Goal: Information Seeking & Learning: Learn about a topic

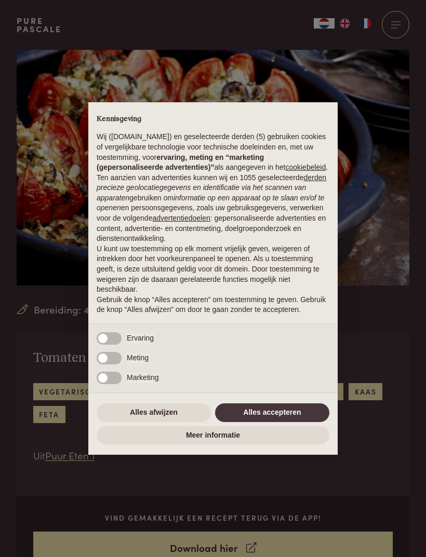
click at [267, 419] on button "Alles accepteren" at bounding box center [272, 413] width 114 height 19
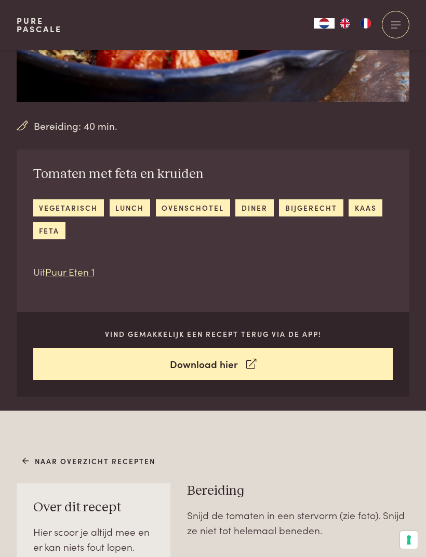
scroll to position [203, 0]
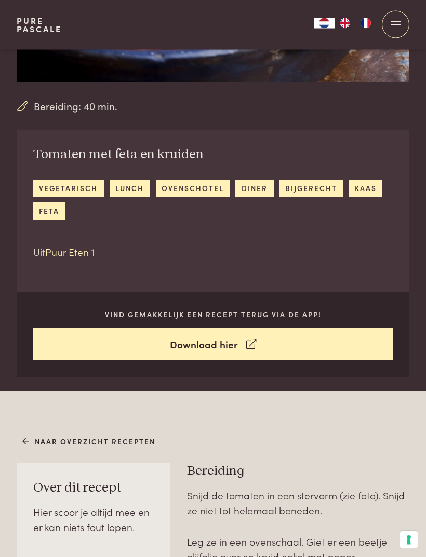
click at [129, 194] on link "lunch" at bounding box center [130, 188] width 41 height 17
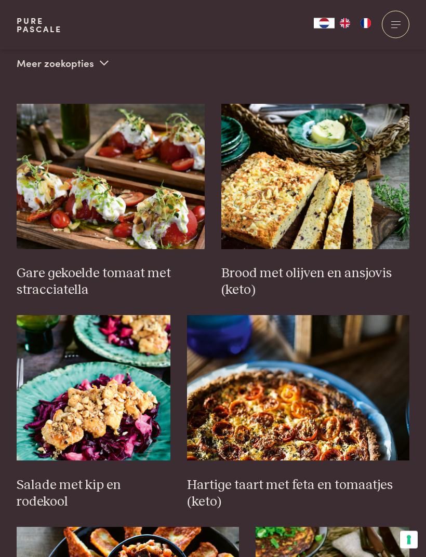
scroll to position [412, 0]
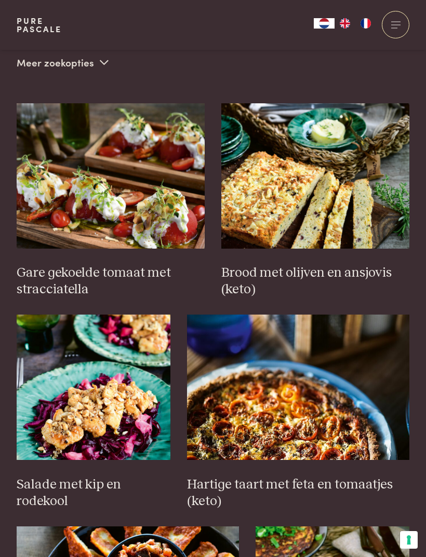
click at [123, 187] on img at bounding box center [111, 175] width 188 height 145
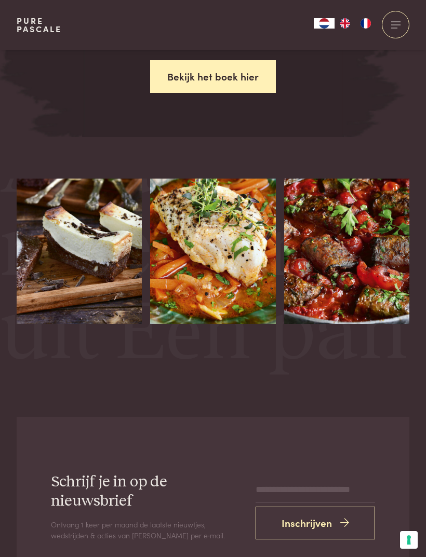
scroll to position [52, 0]
click at [186, 194] on img at bounding box center [212, 225] width 125 height 197
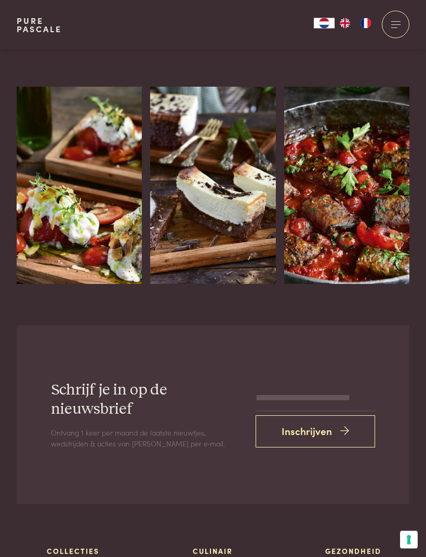
scroll to position [1861, 0]
click at [219, 163] on img at bounding box center [212, 185] width 125 height 197
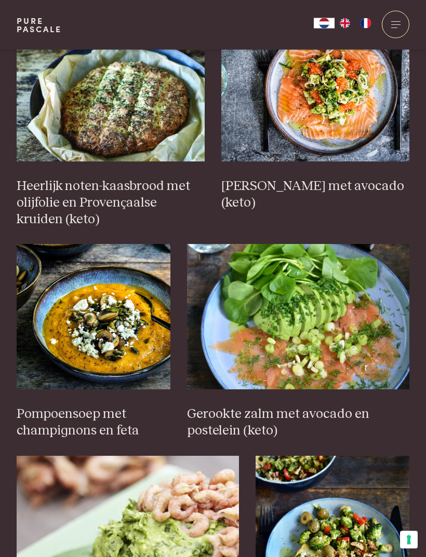
scroll to position [1135, 0]
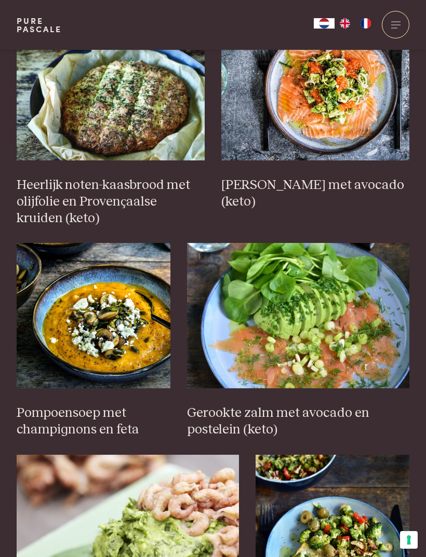
click at [303, 132] on img at bounding box center [315, 87] width 188 height 145
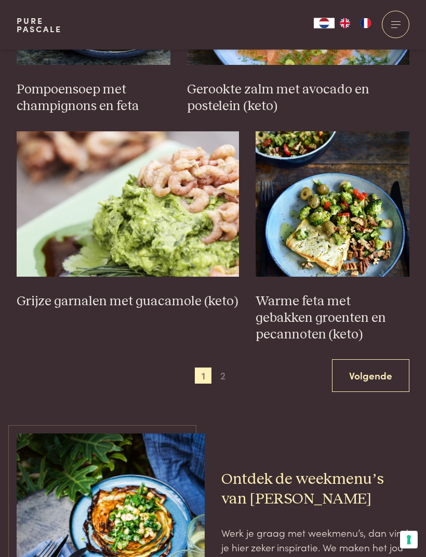
scroll to position [1459, 0]
click at [318, 221] on img at bounding box center [333, 203] width 154 height 145
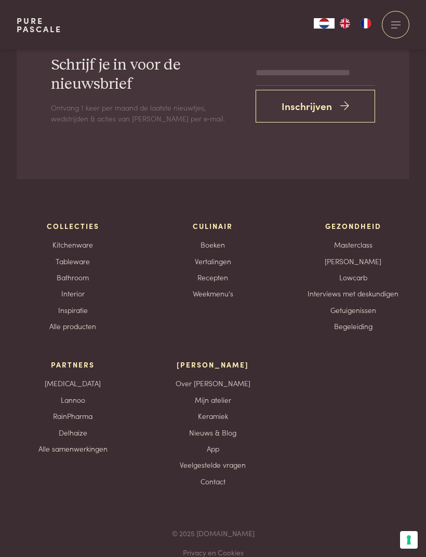
scroll to position [3548, 0]
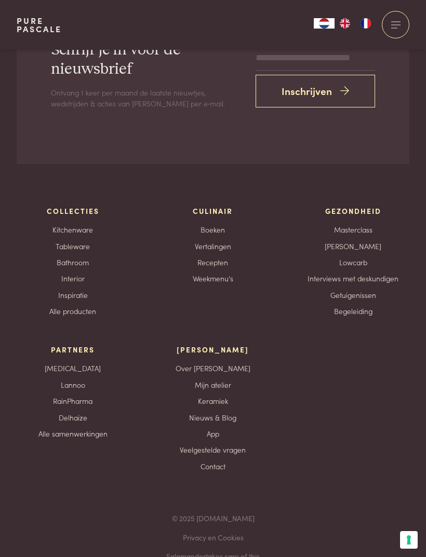
click at [203, 224] on link "Boeken" at bounding box center [212, 229] width 24 height 11
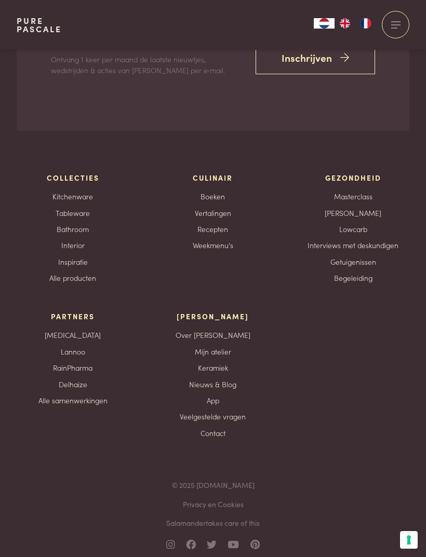
click at [213, 191] on link "Boeken" at bounding box center [212, 196] width 24 height 11
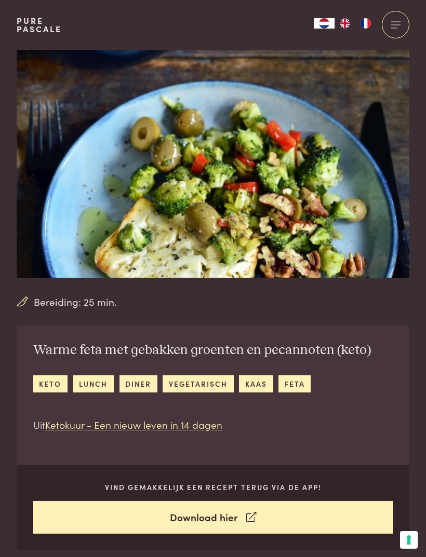
scroll to position [2, 0]
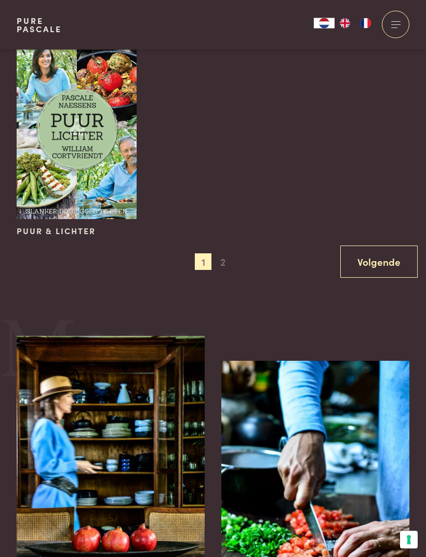
scroll to position [1239, 0]
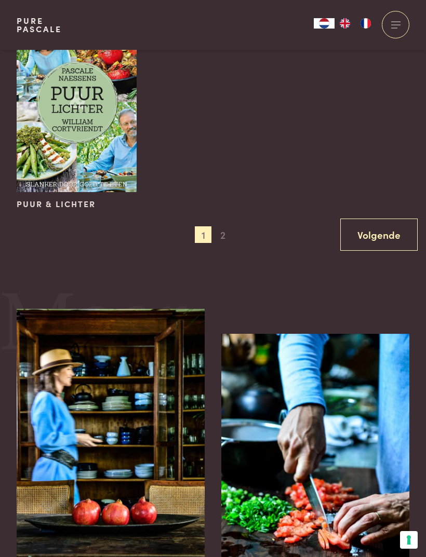
click at [222, 229] on span "2" at bounding box center [222, 234] width 17 height 17
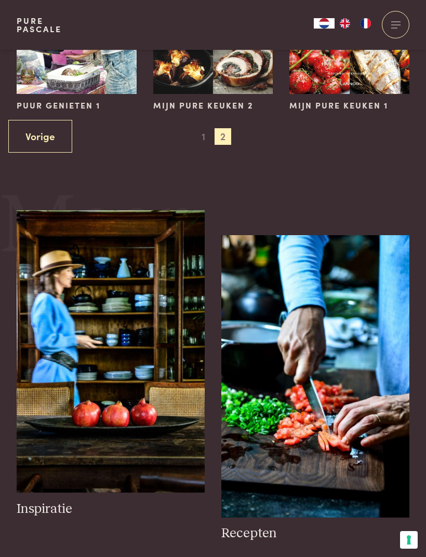
scroll to position [580, 0]
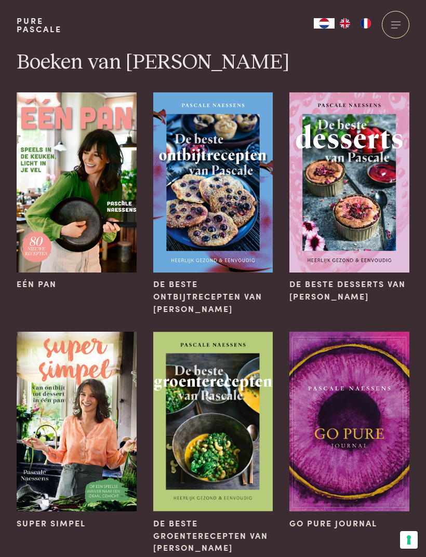
click at [90, 203] on img at bounding box center [77, 182] width 120 height 180
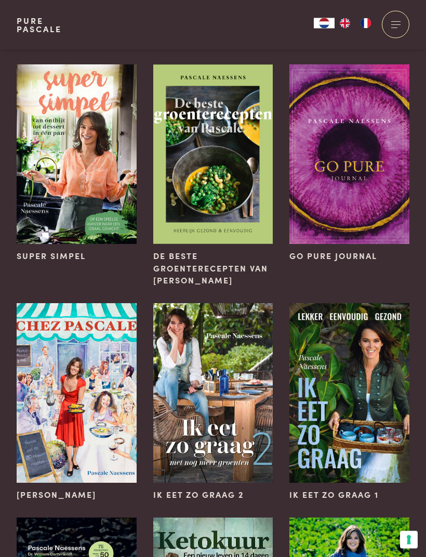
scroll to position [267, 0]
click at [82, 154] on img at bounding box center [77, 154] width 120 height 180
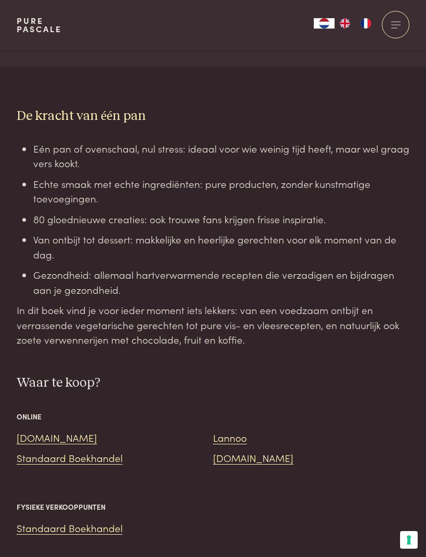
scroll to position [754, 0]
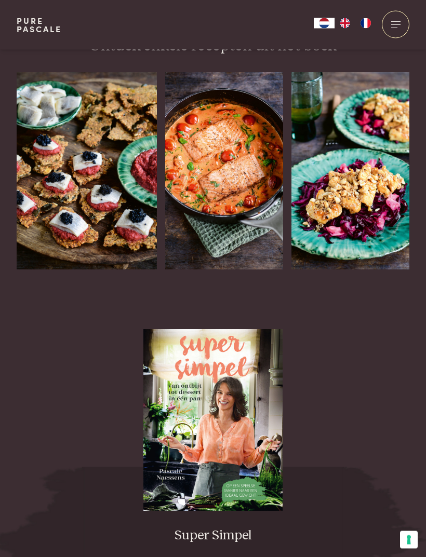
scroll to position [1266, 0]
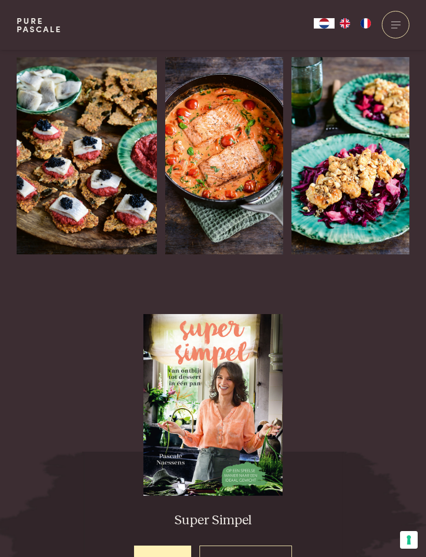
click at [202, 136] on img at bounding box center [224, 155] width 118 height 197
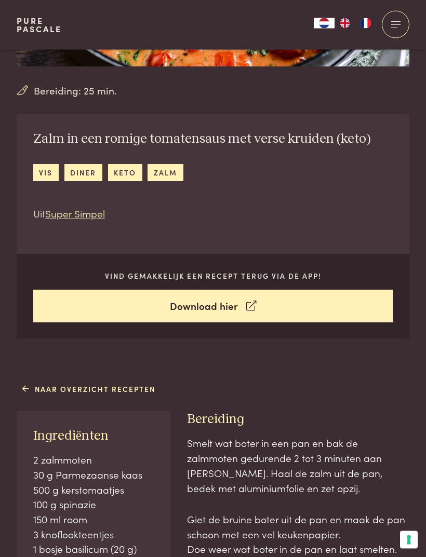
scroll to position [224, 0]
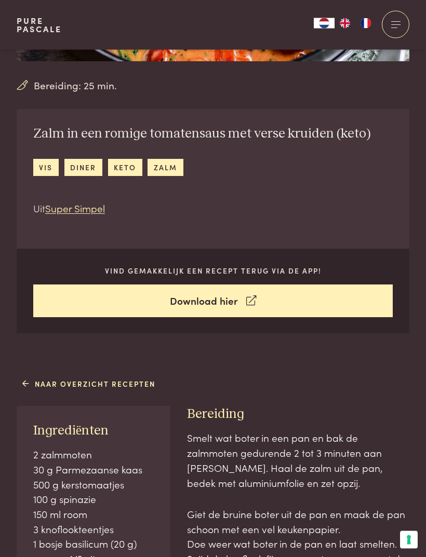
click at [45, 166] on link "vis" at bounding box center [45, 167] width 25 height 17
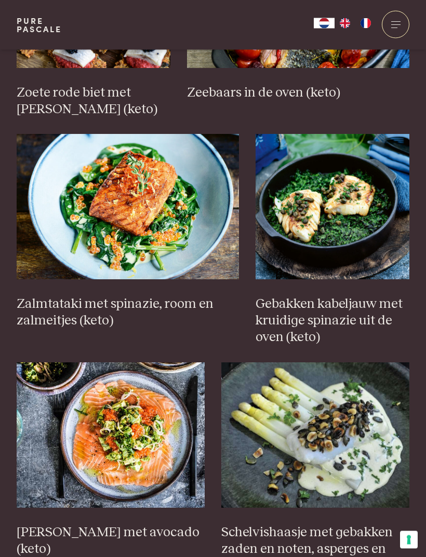
scroll to position [839, 0]
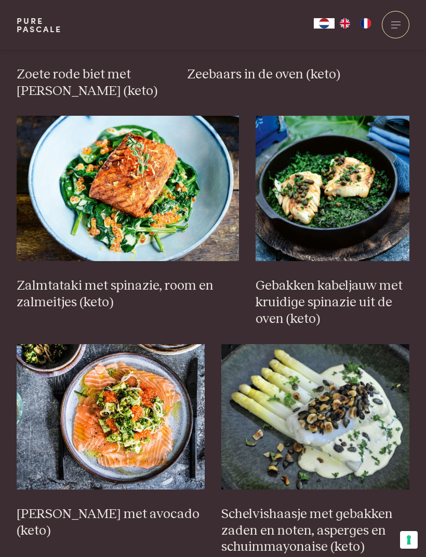
click at [326, 210] on img at bounding box center [333, 188] width 154 height 145
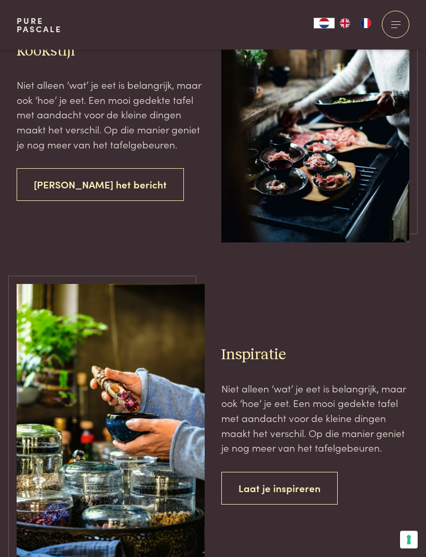
scroll to position [2957, 0]
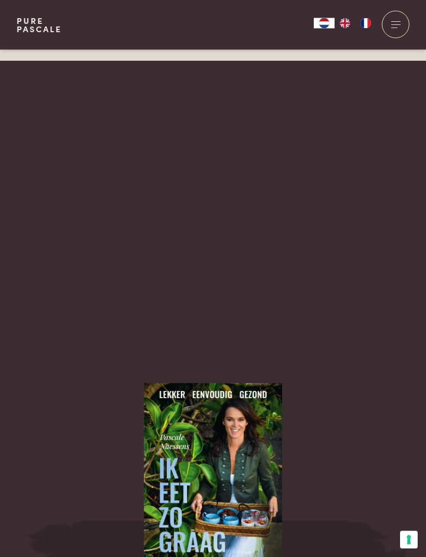
scroll to position [2230, 0]
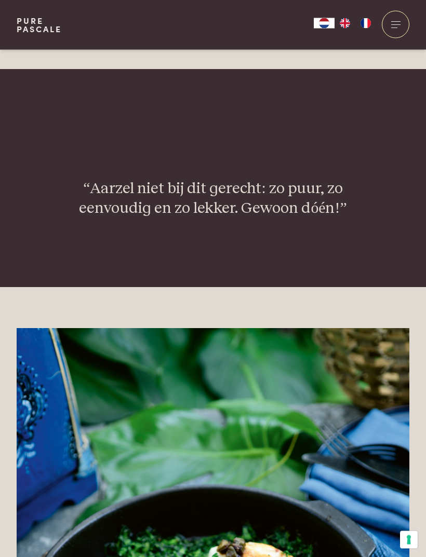
scroll to position [1319, 0]
